Goal: Transaction & Acquisition: Book appointment/travel/reservation

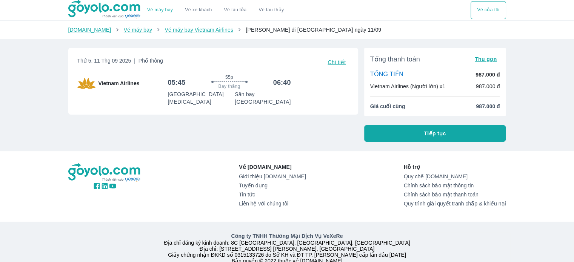
click at [424, 134] on span "Tiếp tục" at bounding box center [435, 134] width 22 height 8
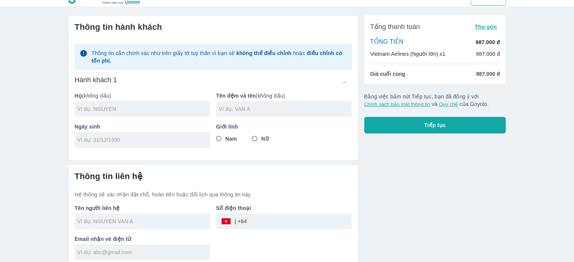
scroll to position [18, 0]
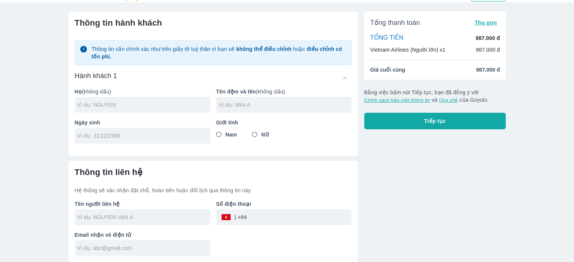
click at [154, 105] on input "text" at bounding box center [143, 105] width 133 height 8
type input "MAI"
click at [250, 105] on input "text" at bounding box center [285, 105] width 133 height 8
type input "[PERSON_NAME]"
click at [100, 131] on div at bounding box center [142, 136] width 135 height 16
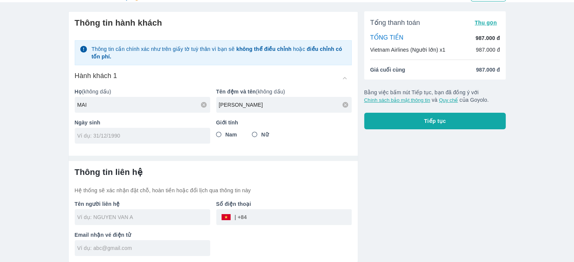
click at [220, 135] on input "Nam" at bounding box center [219, 135] width 14 height 14
radio input "true"
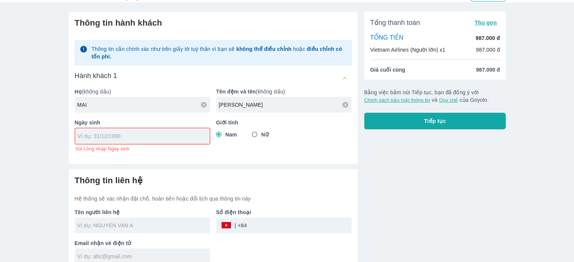
click at [134, 137] on input "tel" at bounding box center [140, 136] width 124 height 8
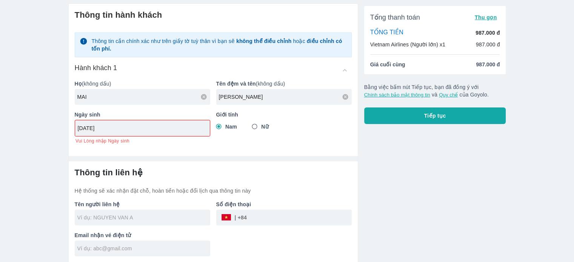
type input "[DATE]"
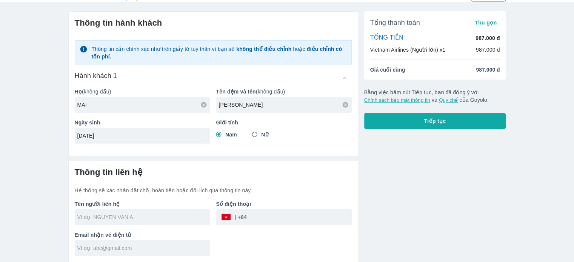
click at [120, 220] on input "text" at bounding box center [143, 217] width 133 height 8
type input "MAI [PERSON_NAME]"
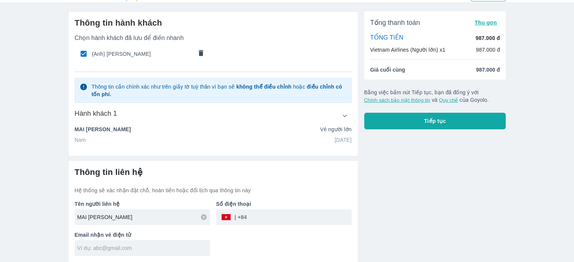
click at [259, 217] on input "tel" at bounding box center [299, 217] width 105 height 18
type input "0935092597"
click at [110, 245] on input "text" at bounding box center [143, 248] width 133 height 8
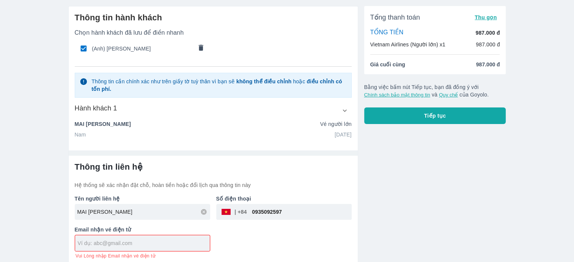
scroll to position [26, 0]
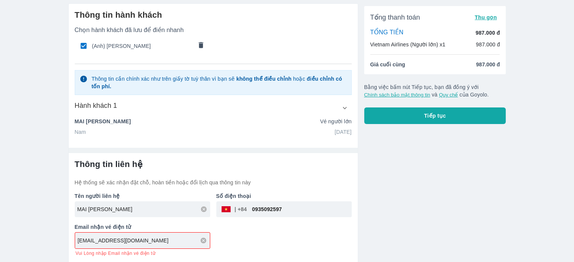
type input "[EMAIL_ADDRESS][DOMAIN_NAME]"
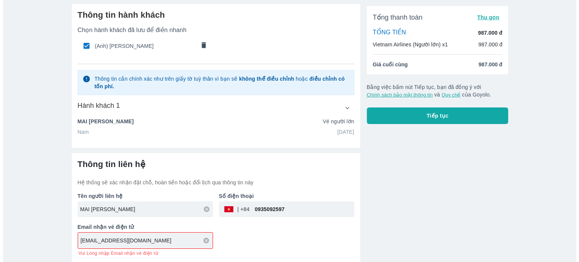
scroll to position [18, 0]
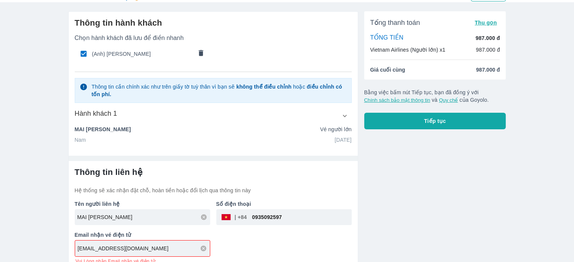
click at [240, 232] on div "Tên người liên hệ MAI [PERSON_NAME] Số điện thoại ​ 0935092597 Email nhận vé đi…" at bounding box center [210, 229] width 283 height 70
click at [429, 127] on button "Tiếp tục" at bounding box center [435, 121] width 142 height 17
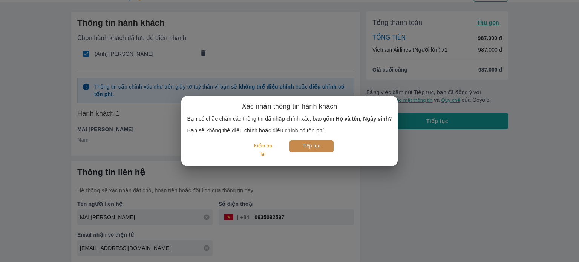
click at [312, 147] on button "Tiếp tục" at bounding box center [312, 146] width 44 height 12
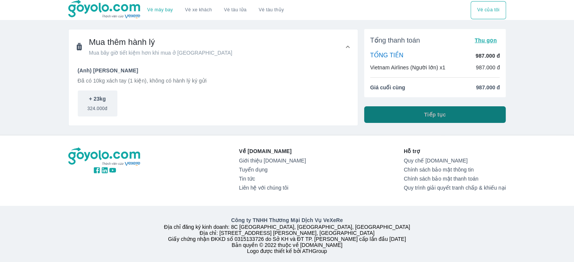
click at [452, 116] on button "Tiếp tục" at bounding box center [435, 114] width 142 height 17
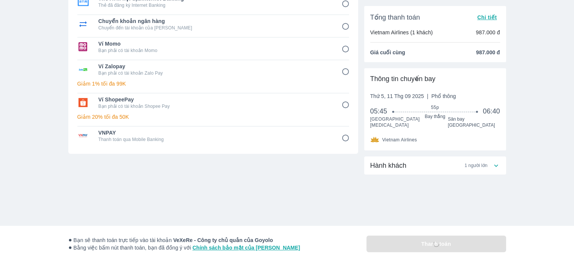
scroll to position [109, 0]
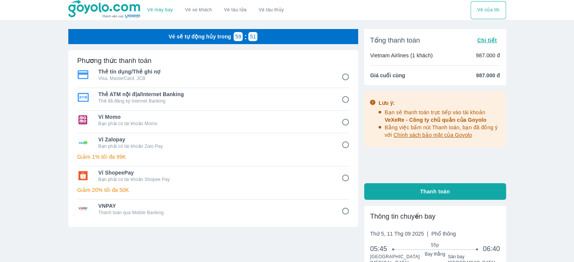
click at [152, 99] on p "Thẻ đã đăng ký Internet Banking" at bounding box center [214, 101] width 232 height 6
radio input "true"
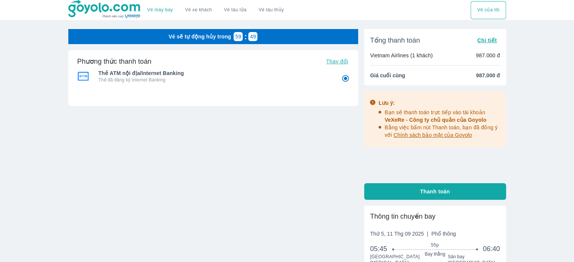
click at [152, 77] on p "Thẻ đã đăng ký Internet Banking" at bounding box center [214, 80] width 232 height 6
click at [440, 189] on span "Thanh toán" at bounding box center [435, 192] width 30 height 8
radio input "false"
